Goal: Task Accomplishment & Management: Manage account settings

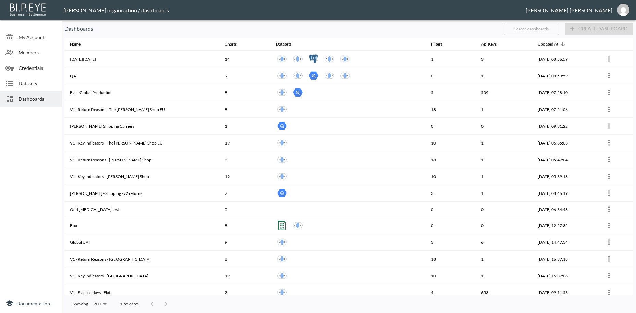
click at [34, 97] on span "Dashboards" at bounding box center [38, 98] width 38 height 7
click at [527, 29] on input "text" at bounding box center [532, 28] width 56 height 17
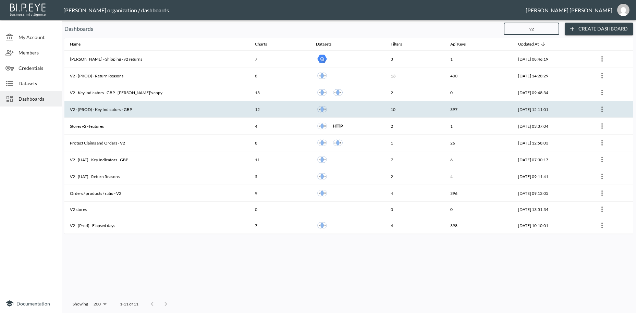
type input "v2"
click at [108, 110] on th "V2 - (PROD) - Key Indicators - GBP" at bounding box center [156, 109] width 185 height 17
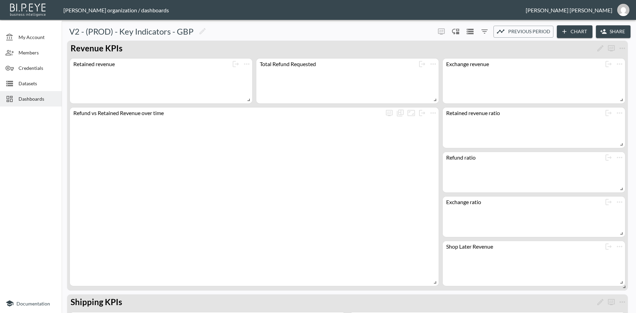
click at [620, 26] on button "Share" at bounding box center [613, 31] width 35 height 13
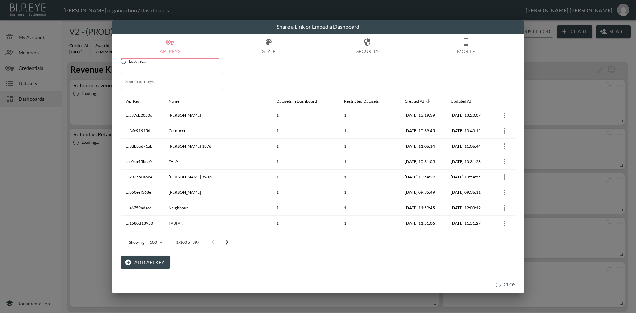
click at [145, 260] on button "Add API Key" at bounding box center [145, 263] width 49 height 13
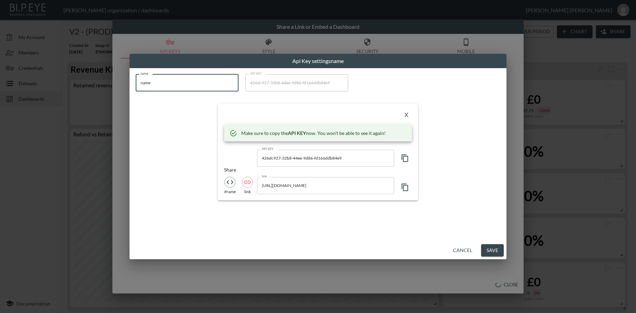
drag, startPoint x: 157, startPoint y: 83, endPoint x: 86, endPoint y: 75, distance: 71.1
click at [136, 75] on input "name" at bounding box center [187, 82] width 103 height 17
paste input "STORROR"
type input "STORROR"
click at [407, 160] on icon "button" at bounding box center [405, 158] width 8 height 8
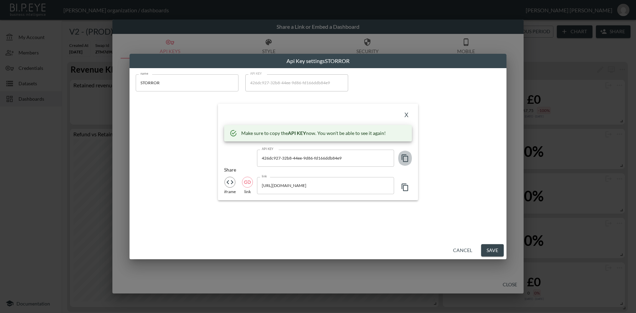
click at [407, 160] on icon "button" at bounding box center [405, 158] width 8 height 8
click at [404, 118] on button "X" at bounding box center [406, 115] width 11 height 11
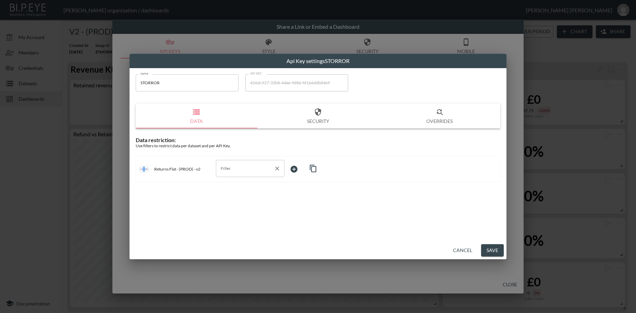
click at [227, 170] on input "Filter" at bounding box center [245, 168] width 52 height 11
click at [227, 183] on span "swap_id" at bounding box center [251, 185] width 58 height 6
type input "swap_id"
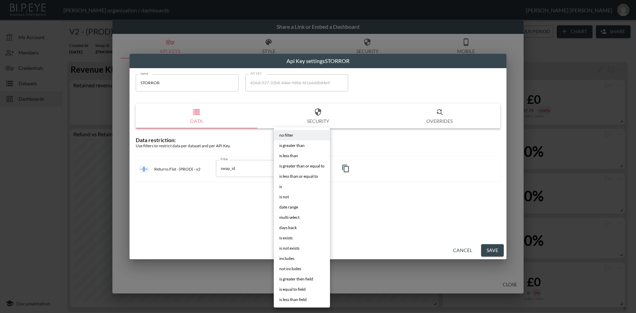
click at [294, 167] on body "BI.P.EYE, Interactive Analytics Dashboards - app [PERSON_NAME] organization / d…" at bounding box center [318, 156] width 636 height 313
click at [284, 186] on li "is" at bounding box center [302, 187] width 56 height 10
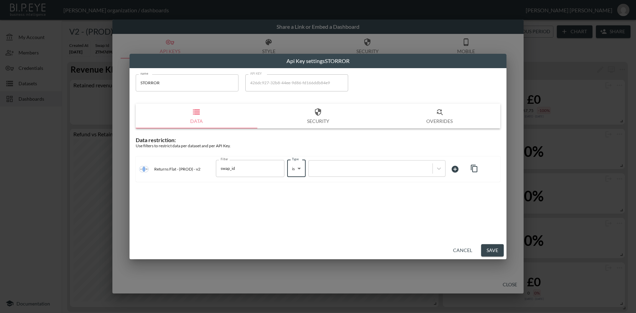
type input "is"
click at [353, 168] on div at bounding box center [370, 168] width 117 height 7
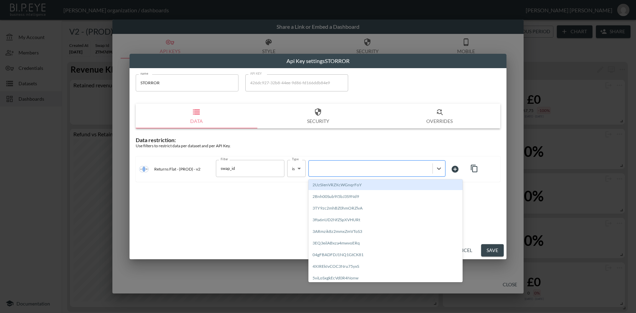
paste input "QIfN5HDIEGpTlGZp0xzG"
type input "QIfN5HDIEGpTlGZp0xzG"
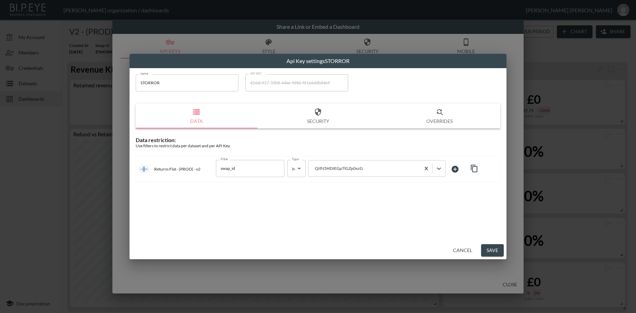
click at [496, 251] on button "Save" at bounding box center [492, 251] width 23 height 13
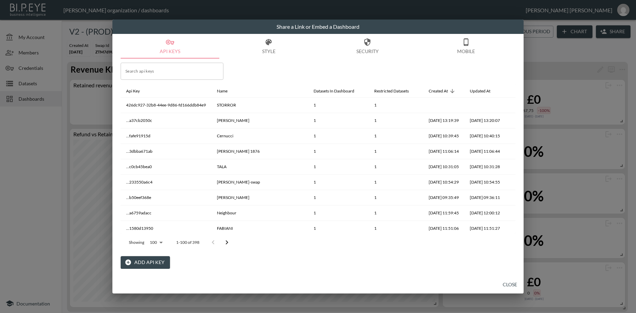
click at [507, 284] on button "Close" at bounding box center [510, 285] width 22 height 13
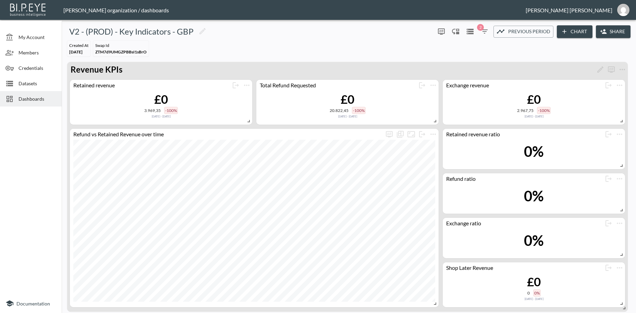
click at [41, 101] on span "Dashboards" at bounding box center [38, 98] width 38 height 7
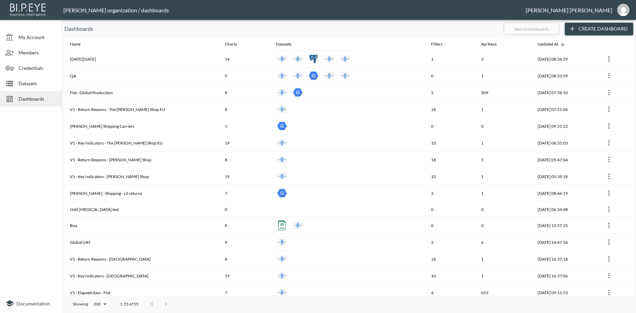
click at [518, 29] on input "text" at bounding box center [532, 28] width 56 height 17
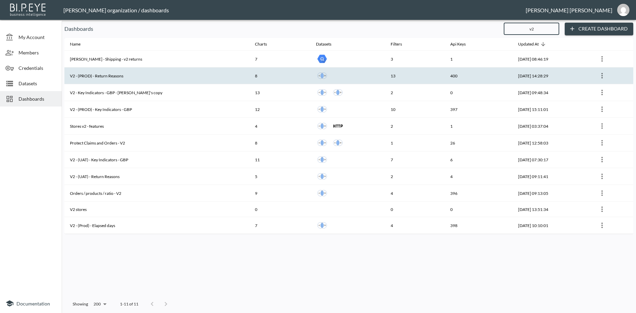
type input "v2"
click at [123, 78] on th "V2 - (PROD) - Return Reasons" at bounding box center [156, 76] width 185 height 17
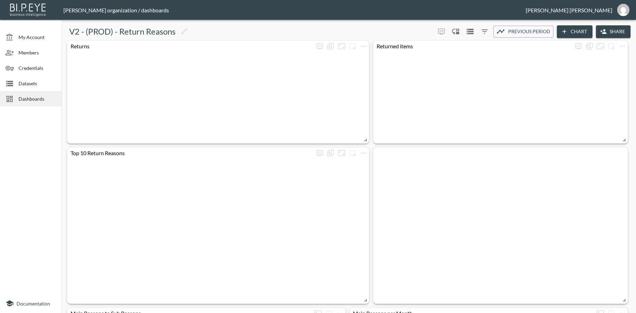
click at [623, 29] on button "Share" at bounding box center [613, 31] width 35 height 13
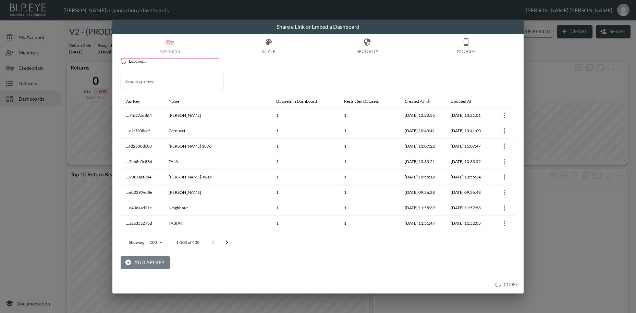
click at [159, 261] on button "Add API Key" at bounding box center [145, 263] width 49 height 13
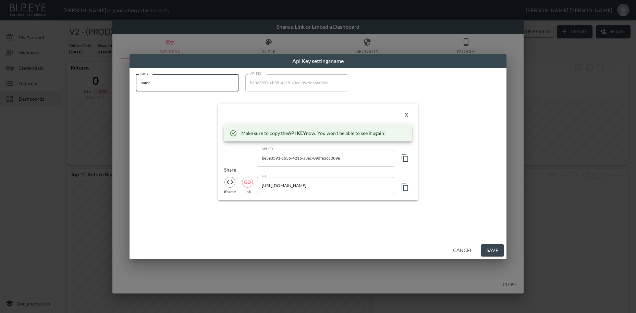
drag, startPoint x: 164, startPoint y: 85, endPoint x: 107, endPoint y: 75, distance: 57.6
click at [136, 75] on input "name" at bounding box center [187, 82] width 103 height 17
paste input "STORROR"
type input "STORROR"
click at [407, 158] on icon "button" at bounding box center [405, 158] width 8 height 8
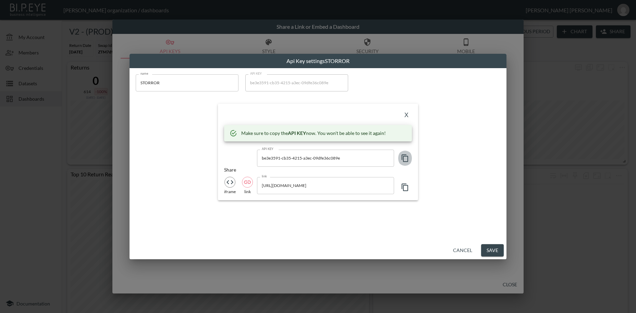
click at [407, 158] on icon "button" at bounding box center [405, 158] width 8 height 8
click at [407, 118] on button "X" at bounding box center [406, 115] width 11 height 11
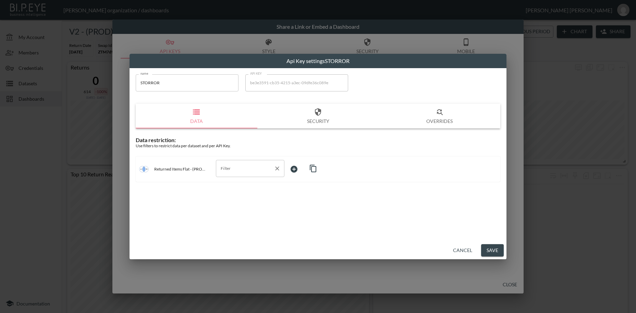
click at [229, 167] on input "Filter" at bounding box center [245, 168] width 52 height 11
click at [230, 186] on span "swap_id" at bounding box center [251, 185] width 58 height 6
type input "swap_id"
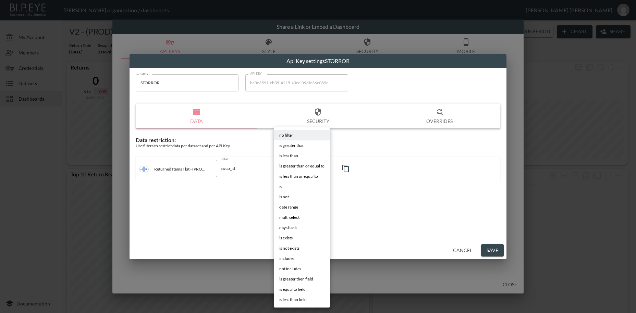
click at [300, 168] on body "BI.P.EYE, Interactive Analytics Dashboards - app [PERSON_NAME] organization / d…" at bounding box center [318, 156] width 636 height 313
click at [287, 190] on li "is" at bounding box center [302, 187] width 56 height 10
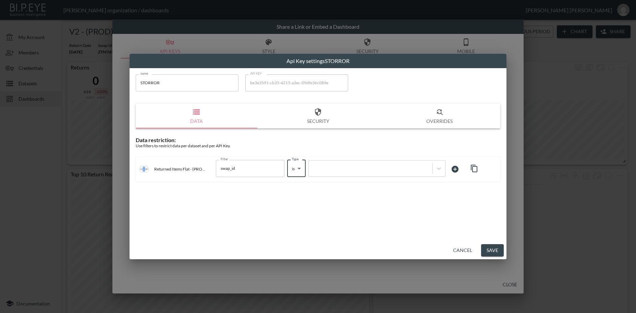
type input "is"
click at [341, 168] on div at bounding box center [370, 168] width 117 height 7
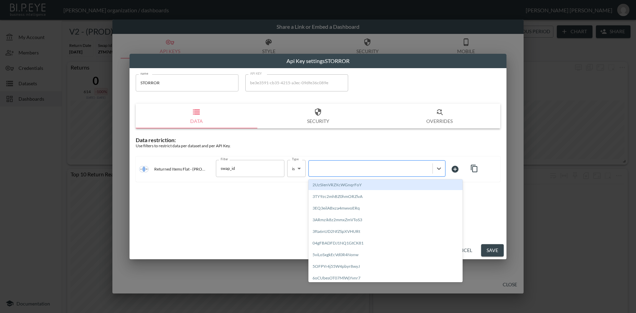
paste input "QIfN5HDIEGpTlGZp0xzG"
type input "QIfN5HDIEGpTlGZp0xzG"
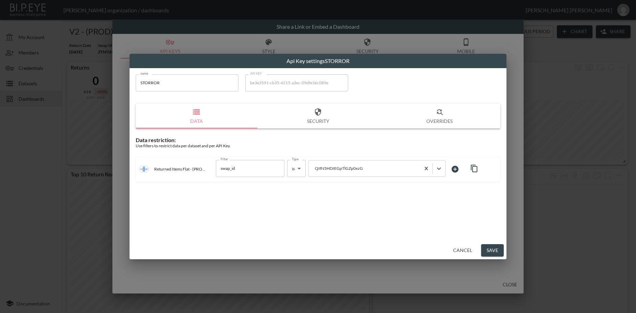
click at [495, 248] on button "Save" at bounding box center [492, 251] width 23 height 13
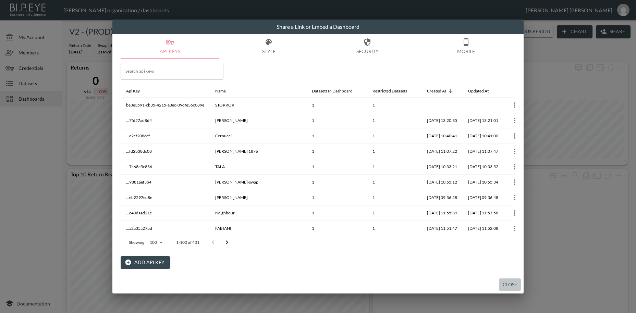
click at [509, 284] on button "Close" at bounding box center [510, 285] width 22 height 13
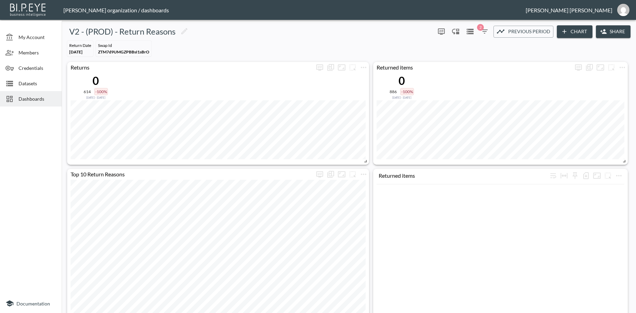
click at [25, 98] on span "Dashboards" at bounding box center [38, 98] width 38 height 7
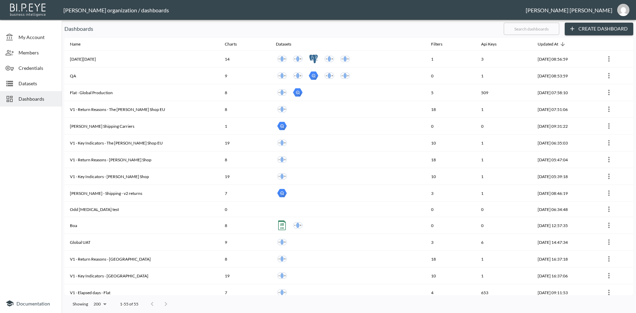
click at [521, 28] on input "text" at bounding box center [532, 28] width 56 height 17
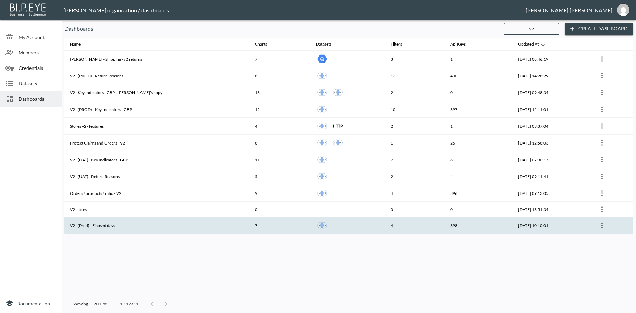
type input "v2"
click at [104, 225] on th "V2 - (Prod) - Elapsed days" at bounding box center [156, 225] width 185 height 17
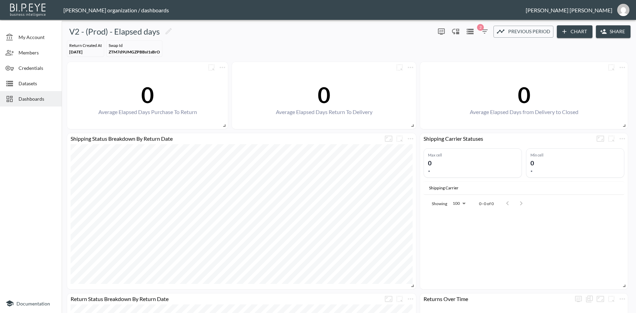
click at [620, 30] on button "Share" at bounding box center [613, 31] width 35 height 13
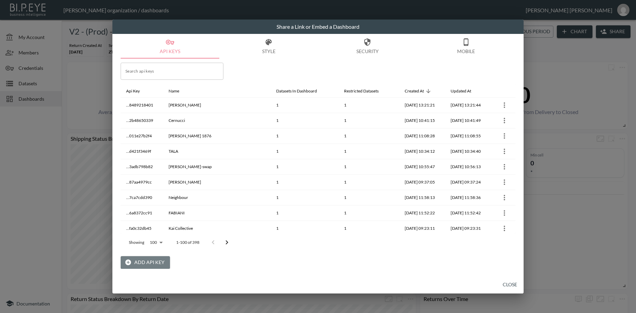
click at [159, 264] on button "Add API Key" at bounding box center [145, 263] width 49 height 13
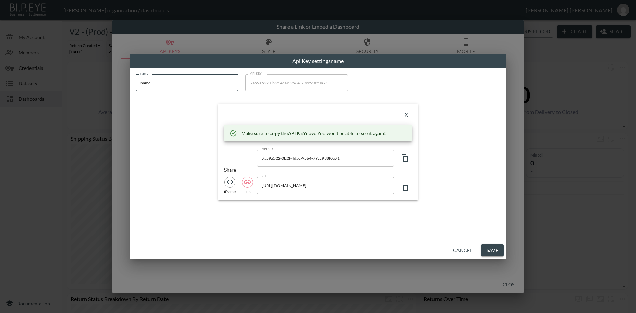
drag, startPoint x: 160, startPoint y: 83, endPoint x: 100, endPoint y: 77, distance: 59.9
click at [136, 77] on input "name" at bounding box center [187, 82] width 103 height 17
paste input "STORROR"
type input "STORROR"
click at [407, 159] on icon "button" at bounding box center [405, 158] width 8 height 8
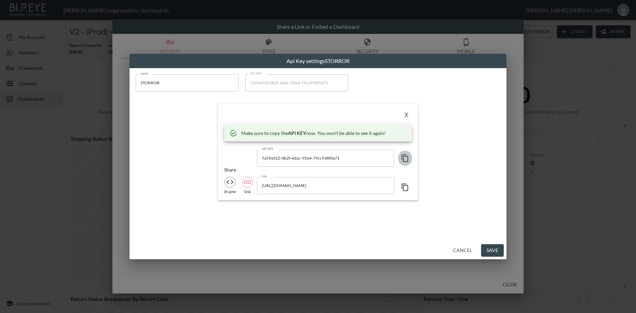
click at [407, 159] on icon "button" at bounding box center [405, 158] width 8 height 8
click at [407, 116] on button "X" at bounding box center [406, 115] width 11 height 11
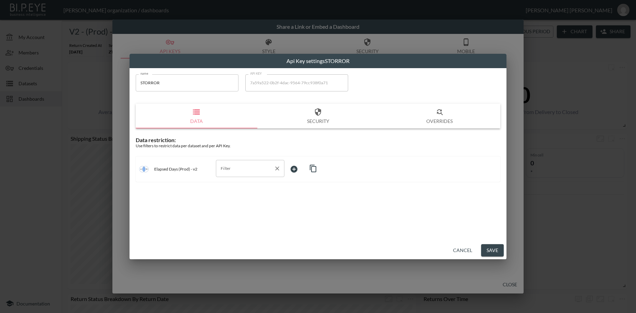
click at [233, 170] on input "Filter" at bounding box center [245, 168] width 52 height 11
click at [239, 186] on span "swap_id" at bounding box center [251, 185] width 58 height 6
type input "swap_id"
click at [301, 168] on body "BI.P.EYE, Interactive Analytics Dashboards - app [PERSON_NAME] organization / d…" at bounding box center [318, 156] width 636 height 313
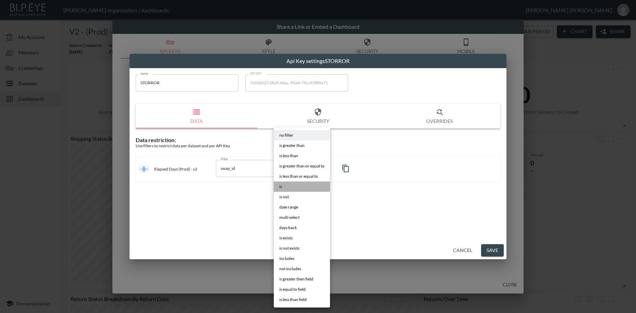
click at [286, 185] on li "is" at bounding box center [302, 187] width 56 height 10
type input "is"
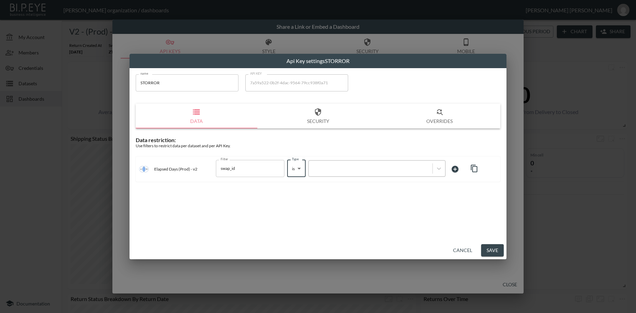
click at [345, 170] on div at bounding box center [370, 168] width 117 height 7
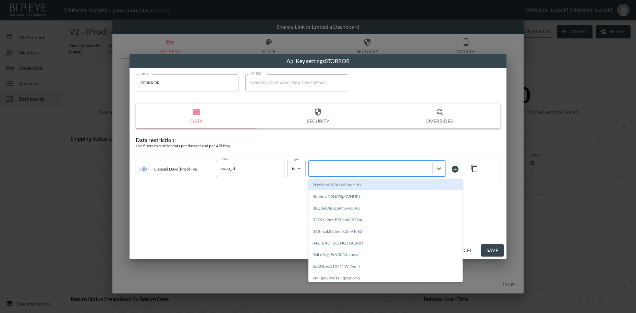
paste input "QIfN5HDIEGpTlGZp0xzG"
type input "QIfN5HDIEGpTlGZp0xzG"
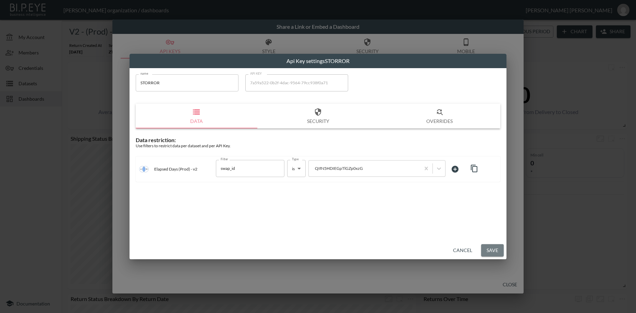
click at [497, 251] on button "Save" at bounding box center [492, 251] width 23 height 13
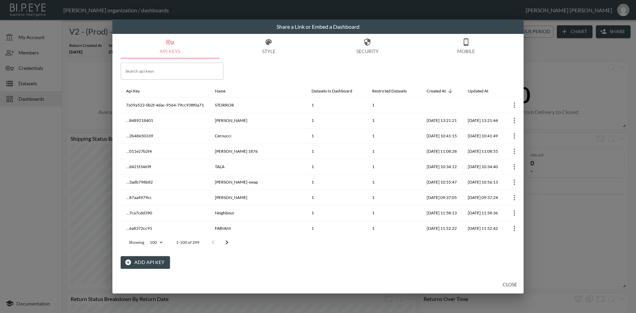
click at [505, 284] on button "Close" at bounding box center [510, 285] width 22 height 13
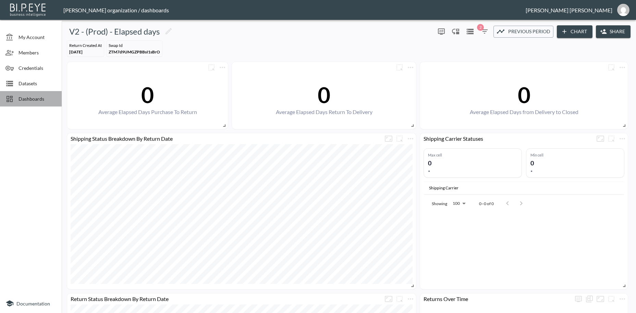
click at [36, 100] on span "Dashboards" at bounding box center [38, 98] width 38 height 7
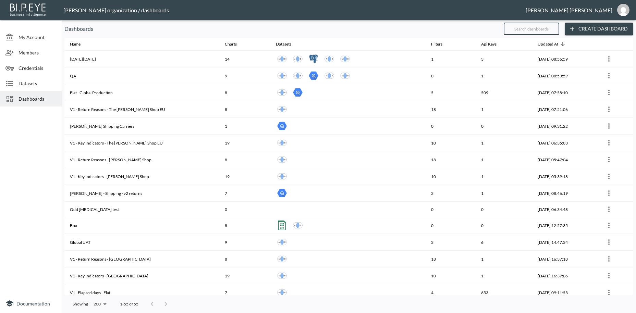
click at [518, 28] on input "text" at bounding box center [532, 28] width 56 height 17
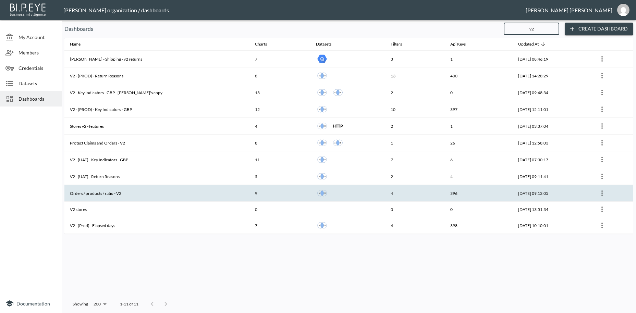
type input "v2"
click at [113, 195] on th "Orders / products / ratio - V2" at bounding box center [156, 193] width 185 height 17
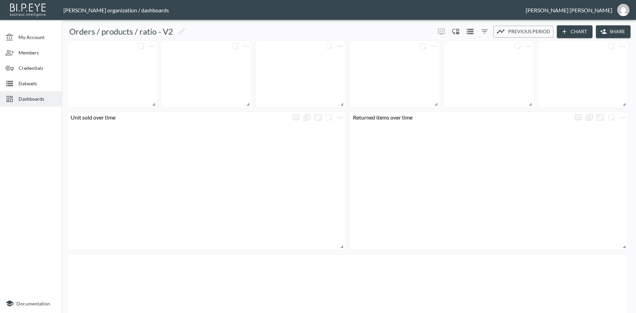
click at [615, 31] on button "Share" at bounding box center [613, 31] width 35 height 13
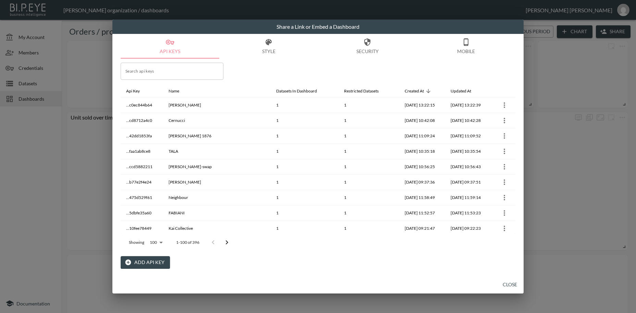
click at [146, 262] on button "Add API Key" at bounding box center [145, 263] width 49 height 13
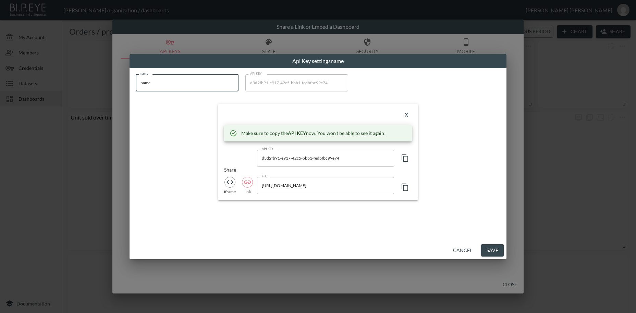
drag, startPoint x: 164, startPoint y: 86, endPoint x: 112, endPoint y: 73, distance: 53.4
click at [136, 74] on input "name" at bounding box center [187, 82] width 103 height 17
paste input "STORROR"
type input "STORROR"
click at [405, 159] on icon "button" at bounding box center [405, 158] width 8 height 8
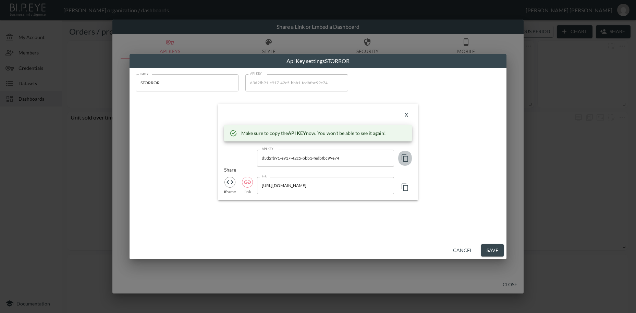
click at [405, 159] on icon "button" at bounding box center [405, 158] width 8 height 8
click at [408, 113] on button "X" at bounding box center [406, 115] width 11 height 11
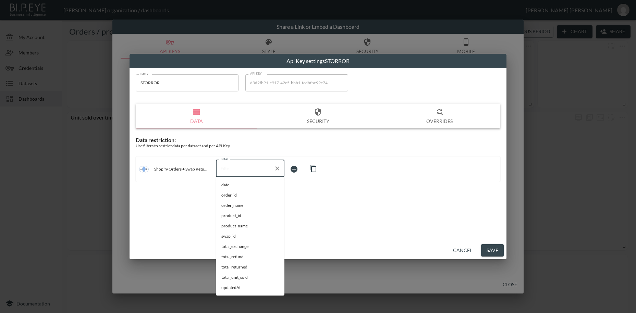
click at [226, 171] on input "Filter" at bounding box center [245, 168] width 52 height 11
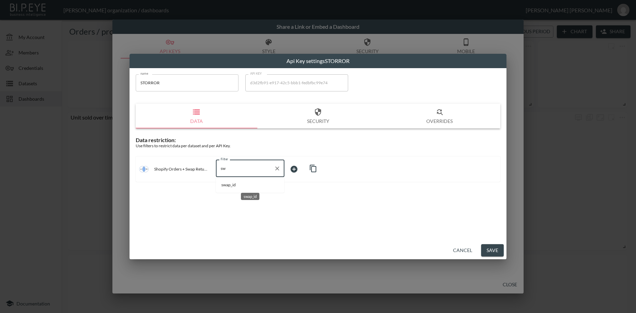
click at [236, 186] on span "swap_id" at bounding box center [251, 185] width 58 height 6
type input "swap_id"
click at [296, 166] on body "BI.P.EYE, Interactive Analytics Dashboards - app [PERSON_NAME] organization / d…" at bounding box center [318, 156] width 636 height 313
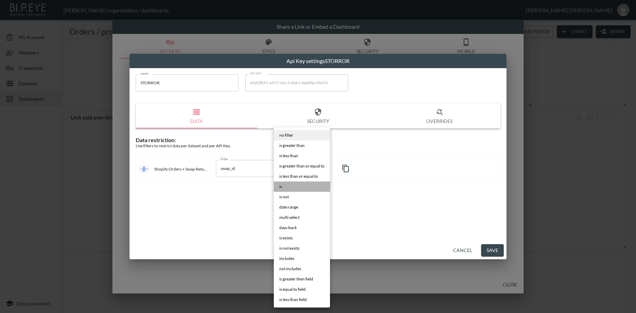
click at [285, 185] on li "is" at bounding box center [302, 187] width 56 height 10
type input "is"
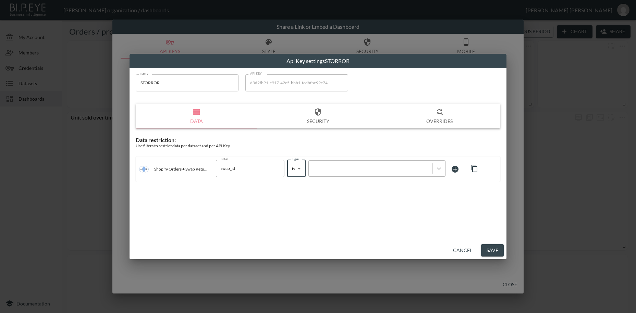
click at [338, 171] on div at bounding box center [370, 168] width 117 height 7
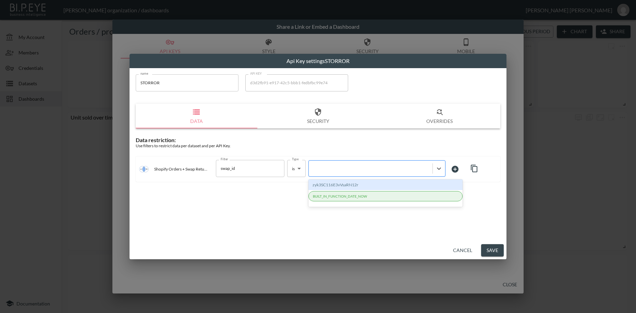
paste input "QIfN5HDIEGpTlGZp0xzG"
type input "QIfN5HDIEGpTlGZp0xzG"
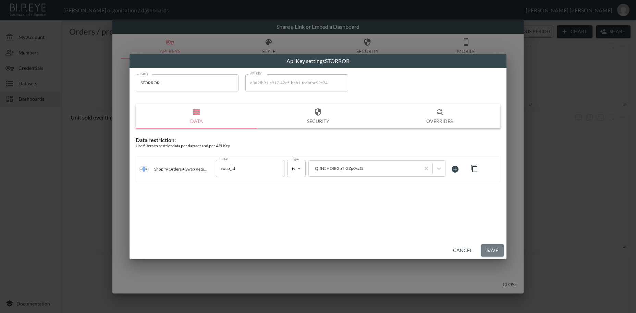
click at [496, 252] on button "Save" at bounding box center [492, 251] width 23 height 13
